Goal: Navigation & Orientation: Find specific page/section

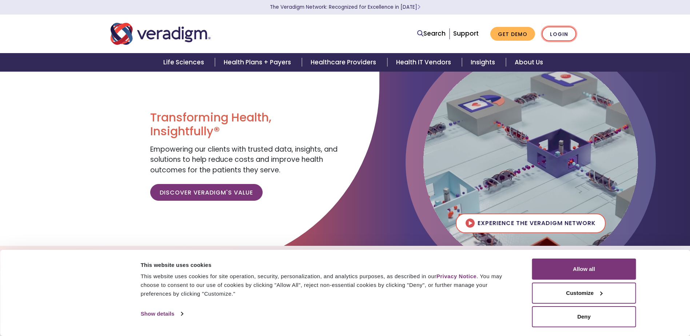
click at [555, 32] on link "Login" at bounding box center [559, 34] width 34 height 15
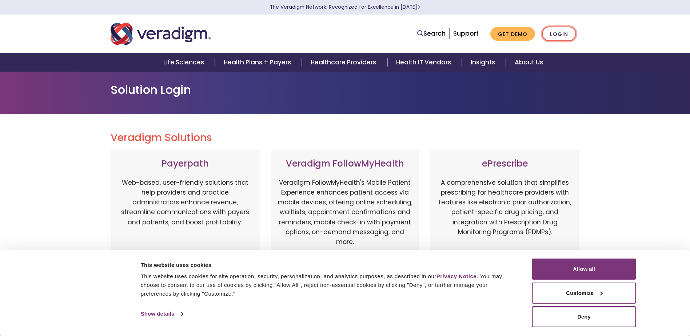
click at [563, 36] on link "Login" at bounding box center [559, 34] width 34 height 15
